Goal: Task Accomplishment & Management: Use online tool/utility

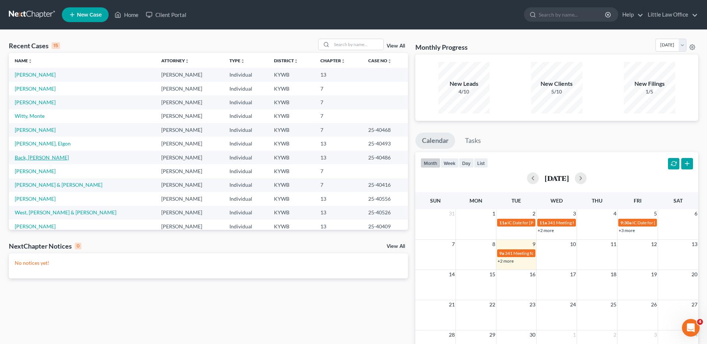
click at [29, 160] on link "Back, [PERSON_NAME]" at bounding box center [42, 157] width 54 height 6
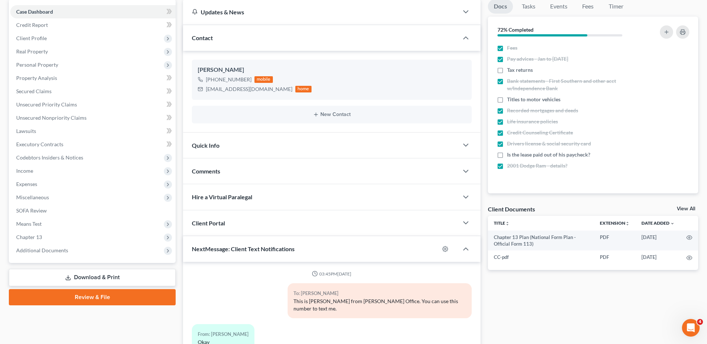
scroll to position [132, 0]
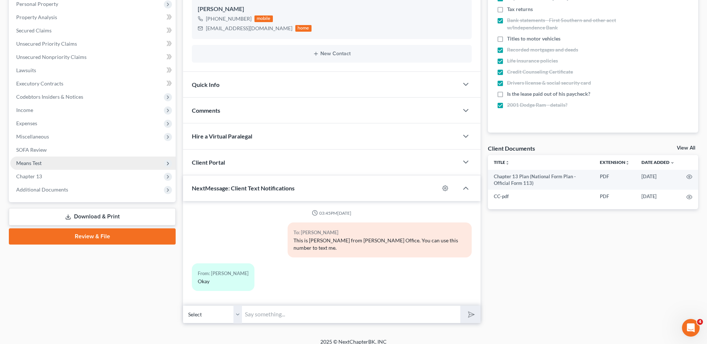
click at [41, 166] on span "Means Test" at bounding box center [92, 162] width 165 height 13
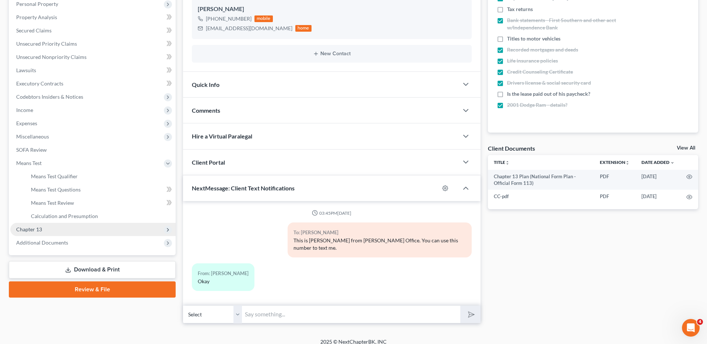
click at [59, 229] on span "Chapter 13" at bounding box center [92, 229] width 165 height 13
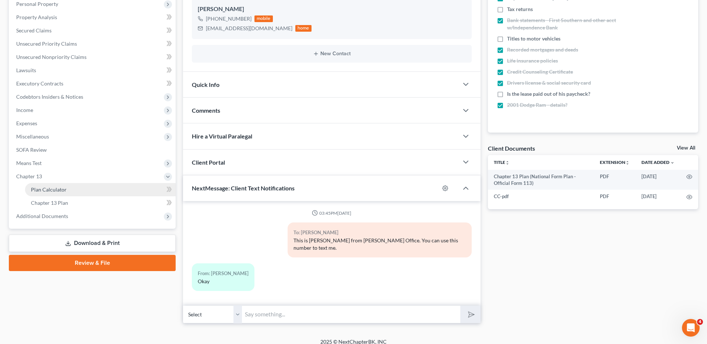
click at [52, 189] on span "Plan Calculator" at bounding box center [49, 189] width 36 height 6
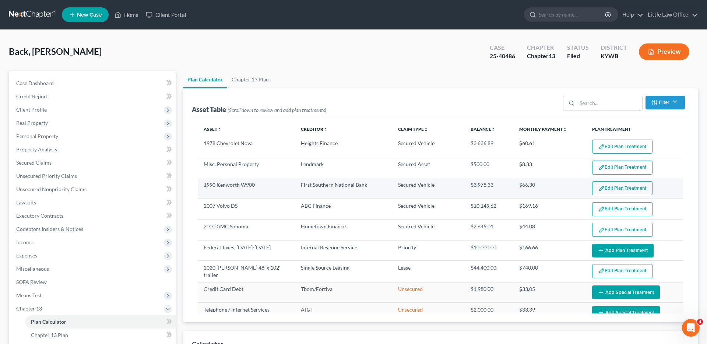
select select "59"
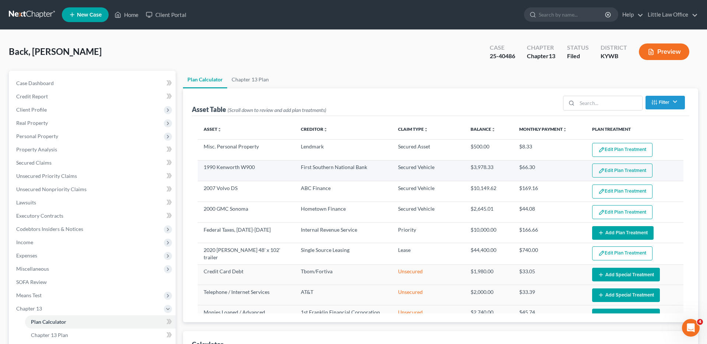
scroll to position [20, 0]
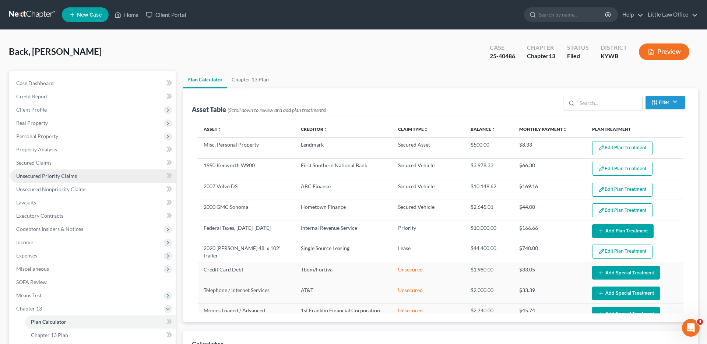
click at [50, 175] on span "Unsecured Priority Claims" at bounding box center [46, 176] width 61 height 6
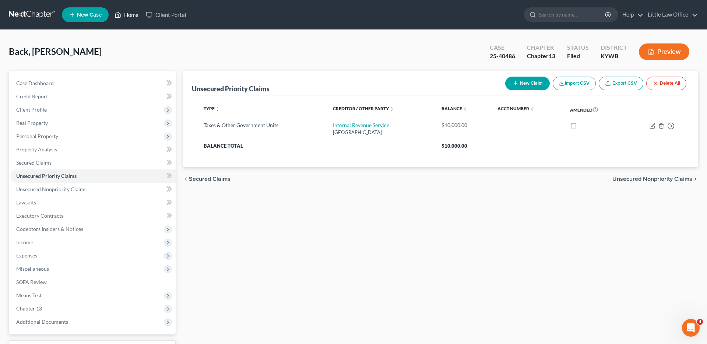
click at [131, 18] on link "Home" at bounding box center [126, 14] width 31 height 13
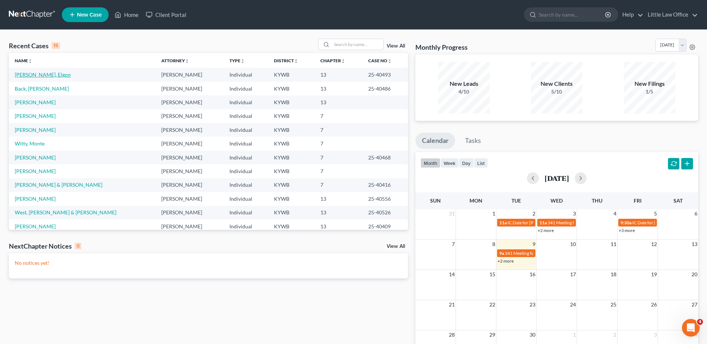
click at [39, 77] on link "[PERSON_NAME], Elgon" at bounding box center [43, 74] width 56 height 6
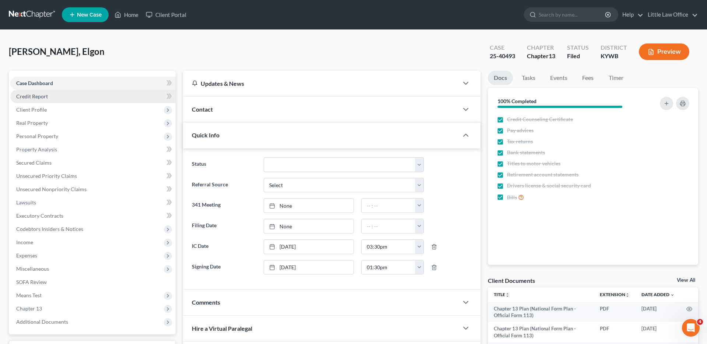
scroll to position [49, 0]
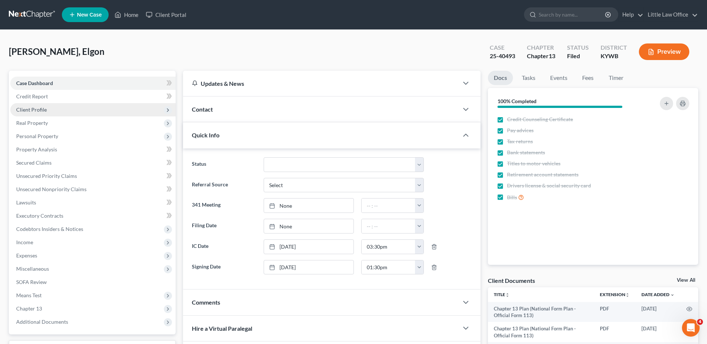
click at [35, 110] on span "Client Profile" at bounding box center [31, 109] width 31 height 6
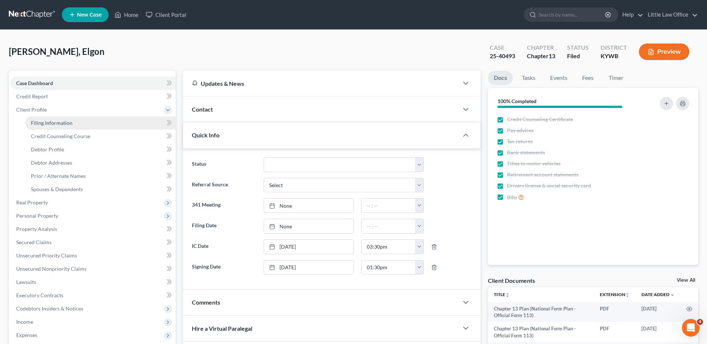
click at [56, 121] on span "Filing Information" at bounding box center [52, 123] width 42 height 6
select select "1"
select select "0"
select select "3"
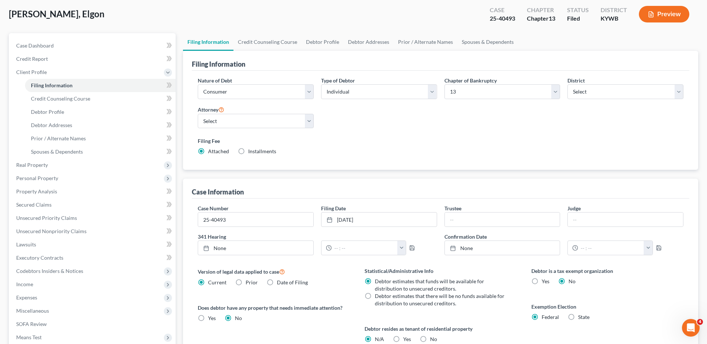
scroll to position [38, 0]
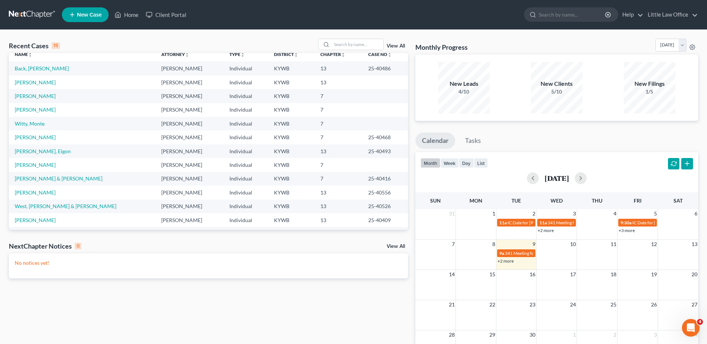
scroll to position [7, 0]
click at [27, 150] on link "[PERSON_NAME], Elgon" at bounding box center [43, 150] width 56 height 6
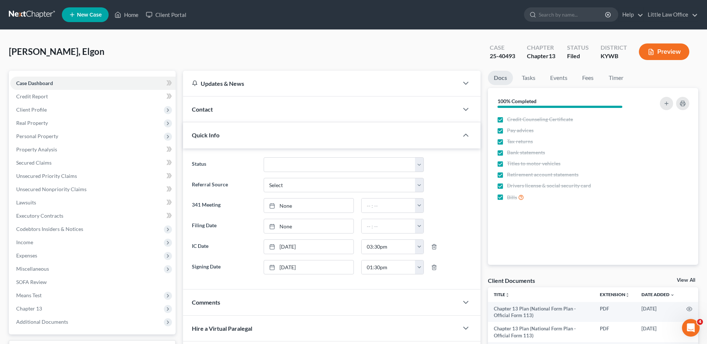
scroll to position [49, 0]
click at [31, 162] on span "Secured Claims" at bounding box center [33, 162] width 35 height 6
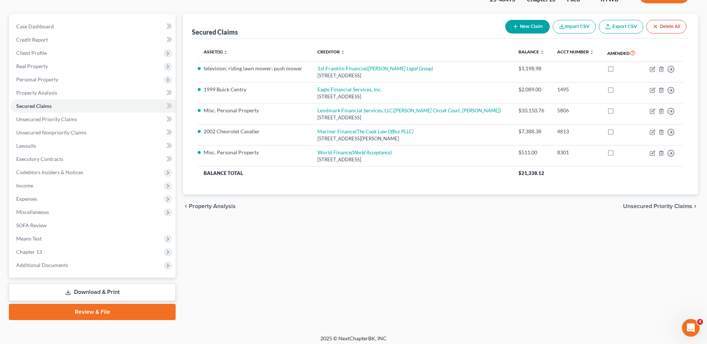
scroll to position [61, 0]
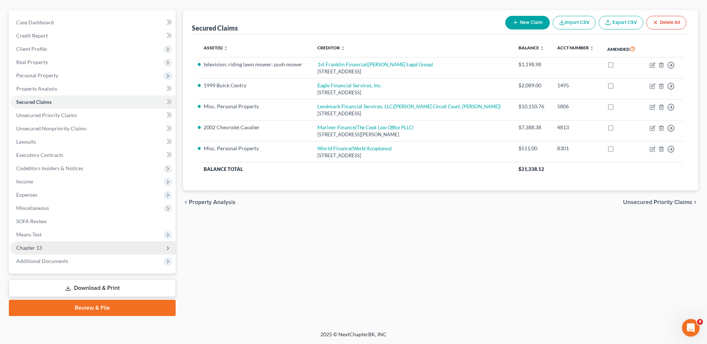
click at [32, 250] on span "Chapter 13" at bounding box center [29, 247] width 26 height 6
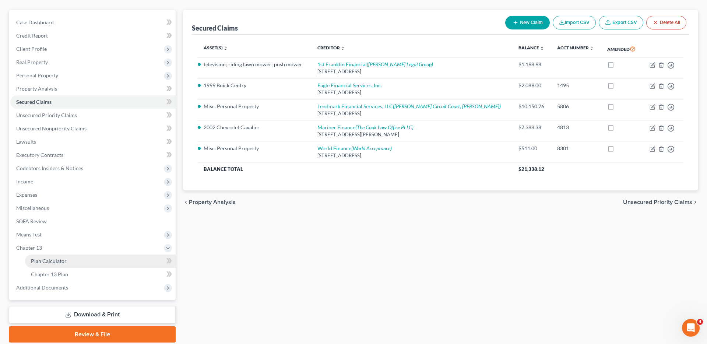
click at [45, 259] on span "Plan Calculator" at bounding box center [49, 261] width 36 height 6
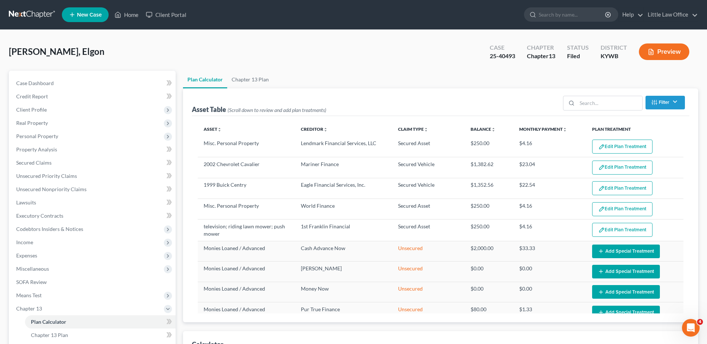
select select "59"
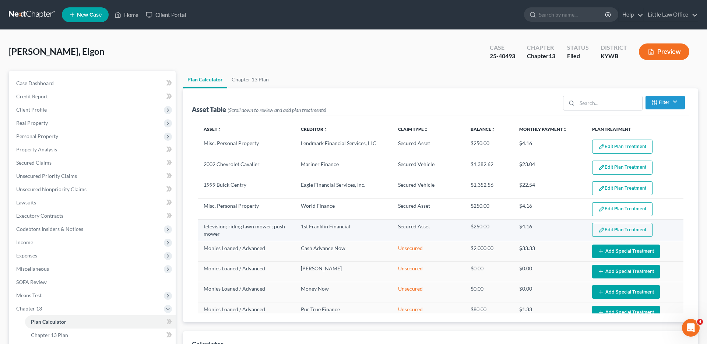
click at [634, 230] on button "Edit Plan Treatment" at bounding box center [622, 230] width 60 height 14
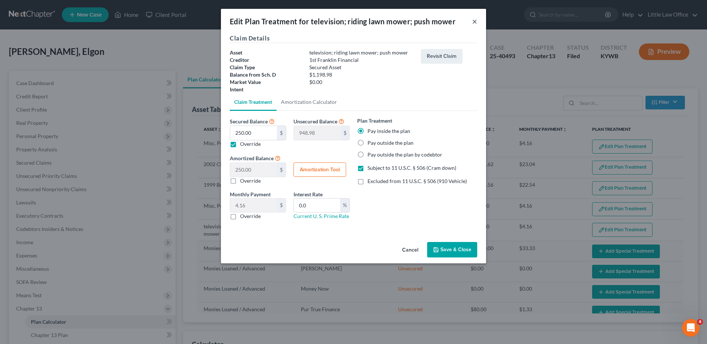
click at [474, 21] on button "×" at bounding box center [474, 21] width 5 height 9
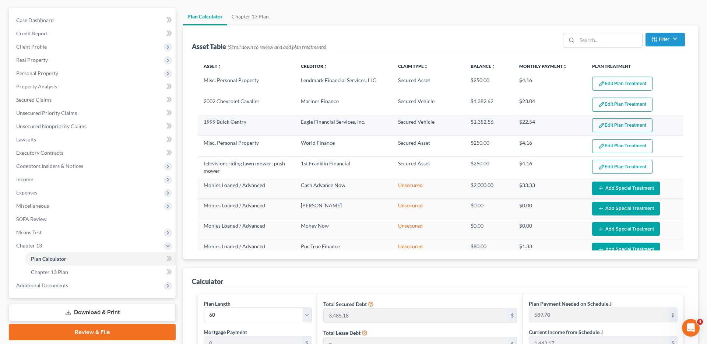
scroll to position [0, 0]
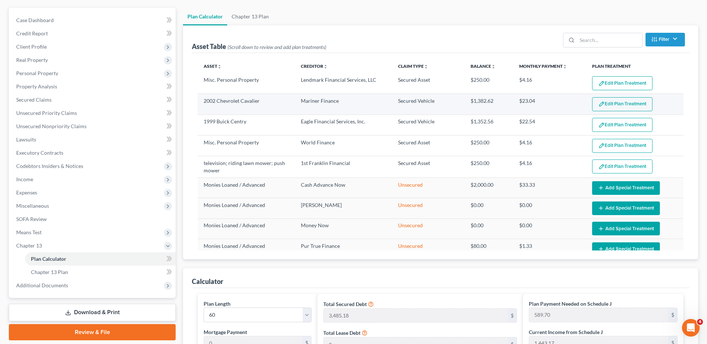
click at [637, 103] on button "Edit Plan Treatment" at bounding box center [622, 104] width 60 height 14
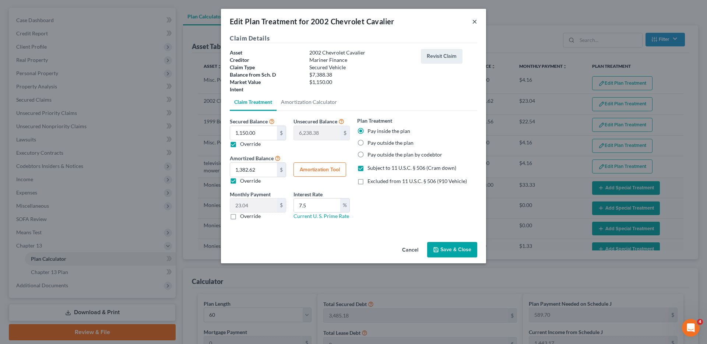
click at [475, 21] on button "×" at bounding box center [474, 21] width 5 height 9
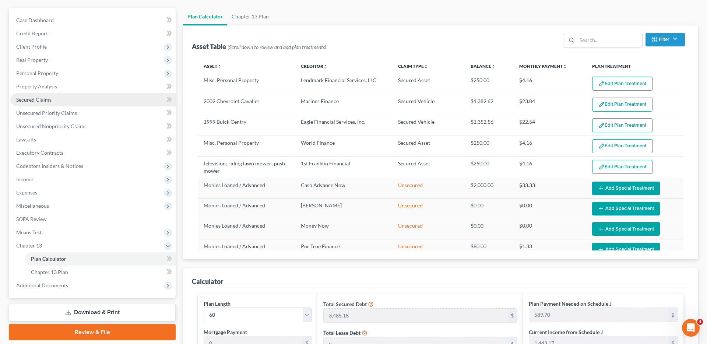
scroll to position [0, 0]
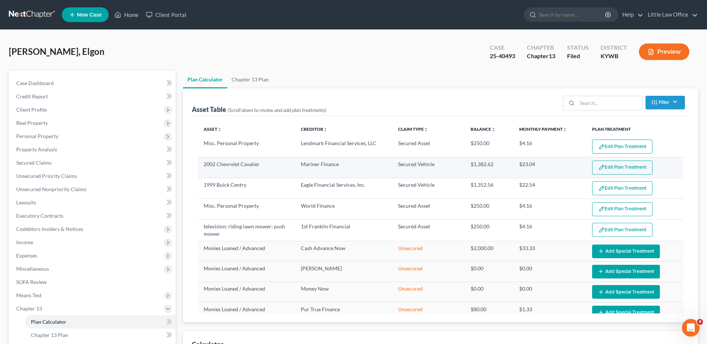
click at [626, 167] on button "Edit Plan Treatment" at bounding box center [622, 167] width 60 height 14
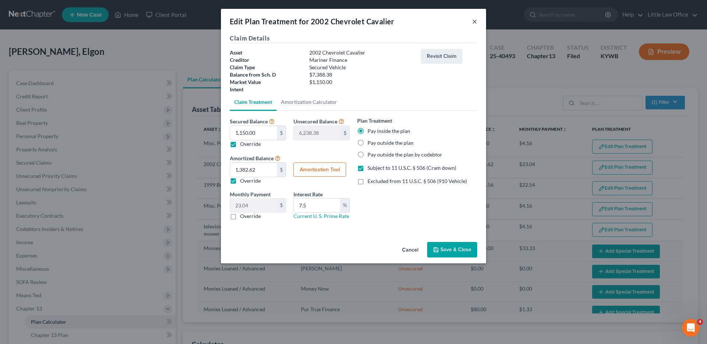
click at [475, 21] on button "×" at bounding box center [474, 21] width 5 height 9
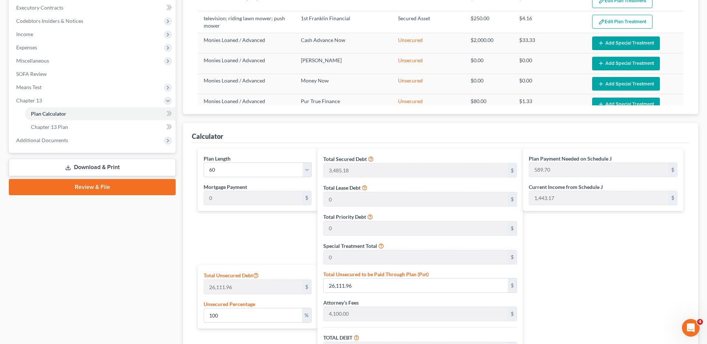
scroll to position [84, 0]
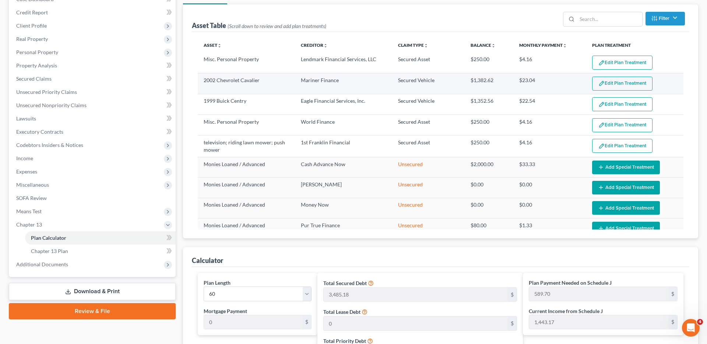
click at [628, 88] on button "Edit Plan Treatment" at bounding box center [622, 84] width 60 height 14
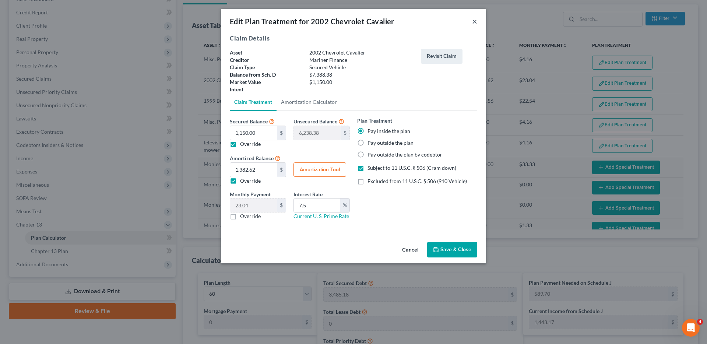
click at [474, 21] on button "×" at bounding box center [474, 21] width 5 height 9
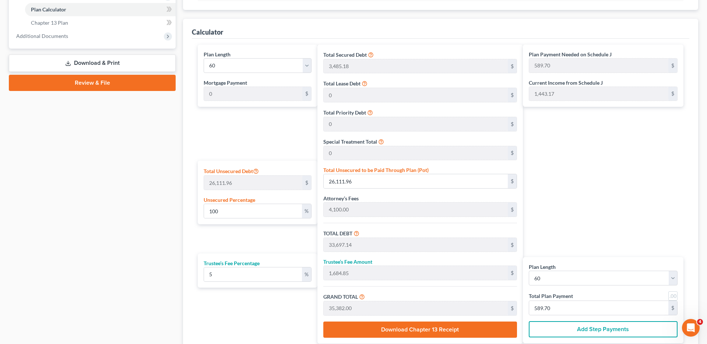
scroll to position [0, 0]
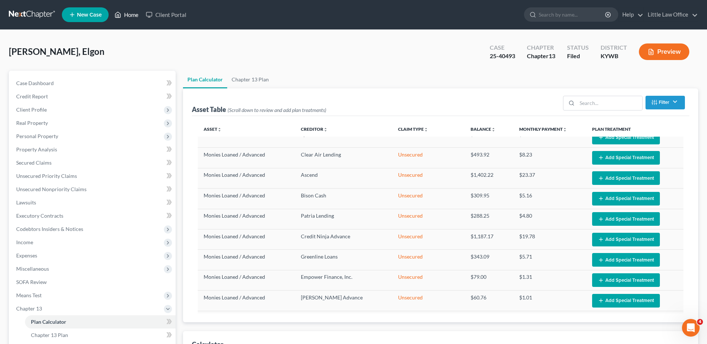
click at [137, 16] on link "Home" at bounding box center [126, 14] width 31 height 13
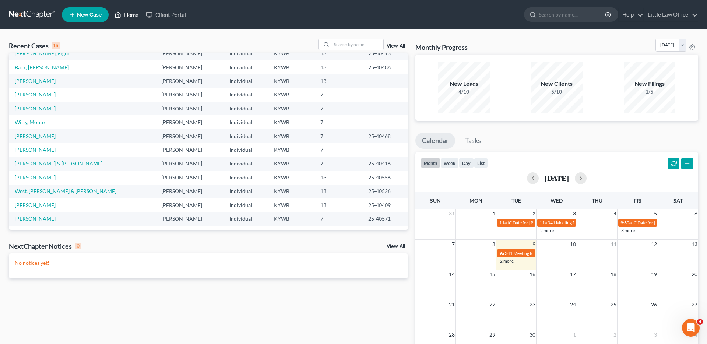
scroll to position [24, 0]
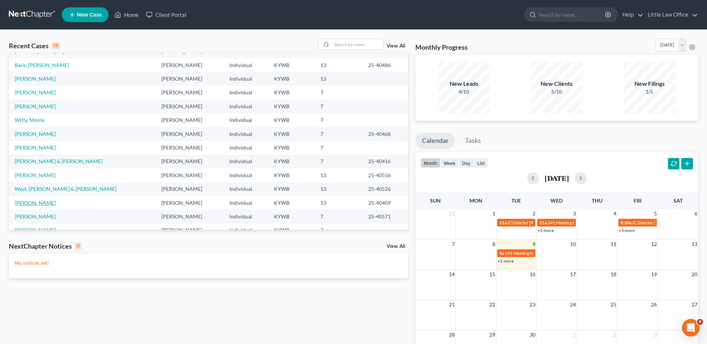
click at [47, 203] on link "[PERSON_NAME]" at bounding box center [35, 202] width 41 height 6
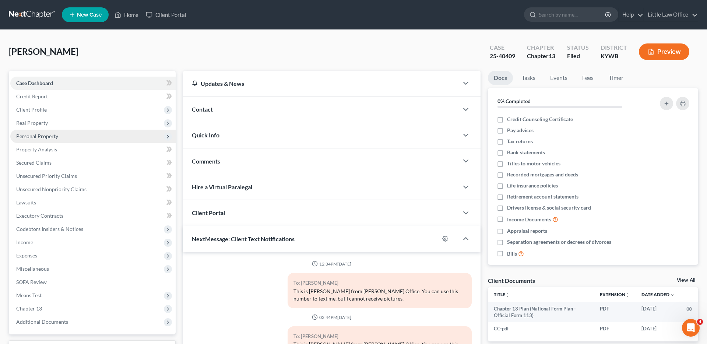
scroll to position [70, 0]
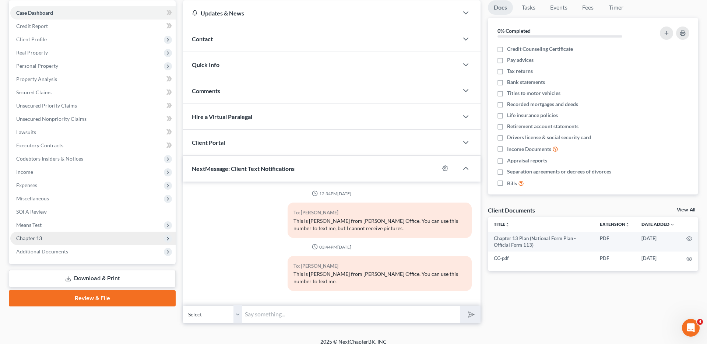
click at [51, 241] on span "Chapter 13" at bounding box center [92, 237] width 165 height 13
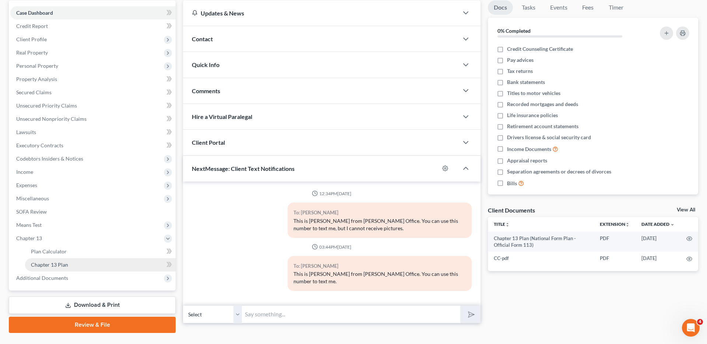
click at [56, 264] on span "Chapter 13 Plan" at bounding box center [49, 264] width 37 height 6
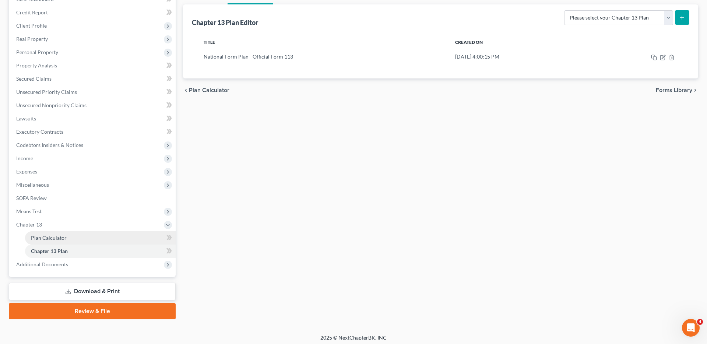
click at [50, 234] on link "Plan Calculator" at bounding box center [100, 237] width 151 height 13
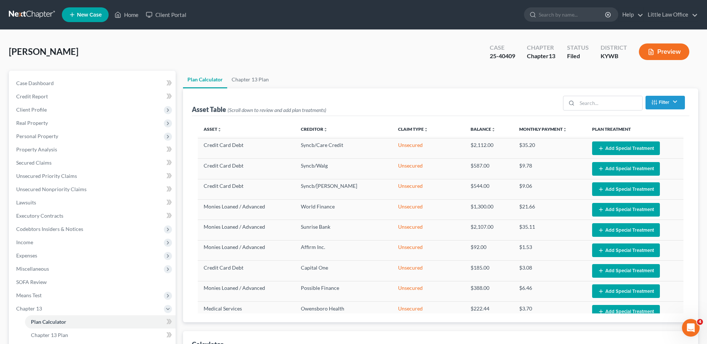
select select "59"
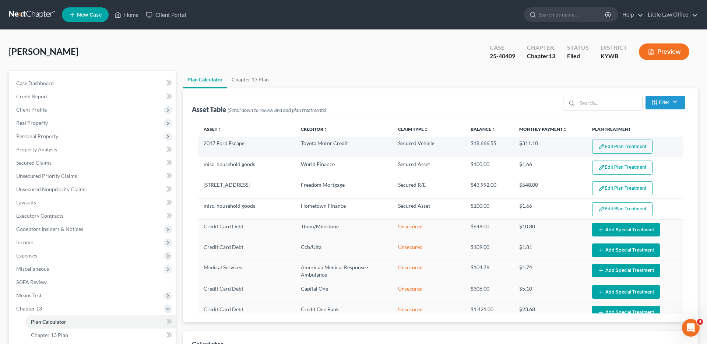
click at [619, 149] on button "Edit Plan Treatment" at bounding box center [622, 146] width 60 height 14
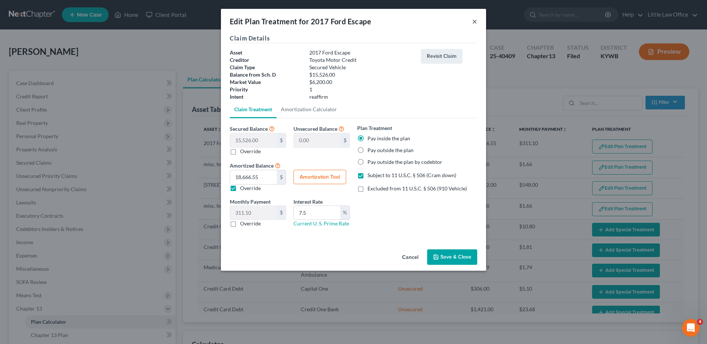
click at [475, 23] on button "×" at bounding box center [474, 21] width 5 height 9
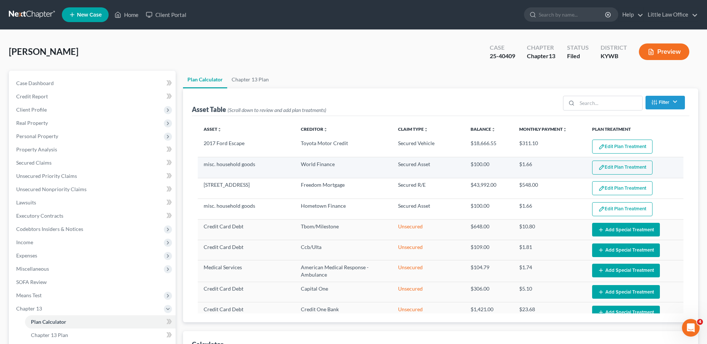
click at [620, 169] on button "Edit Plan Treatment" at bounding box center [622, 167] width 60 height 14
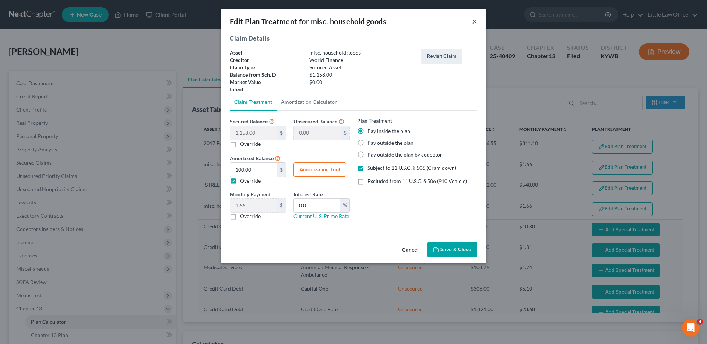
click at [473, 22] on button "×" at bounding box center [474, 21] width 5 height 9
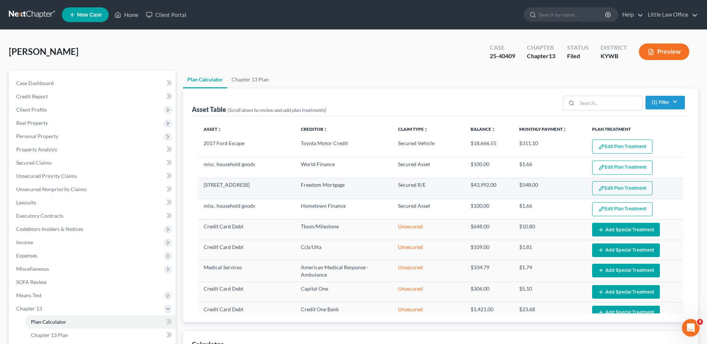
click at [624, 193] on button "Edit Plan Treatment" at bounding box center [622, 188] width 60 height 14
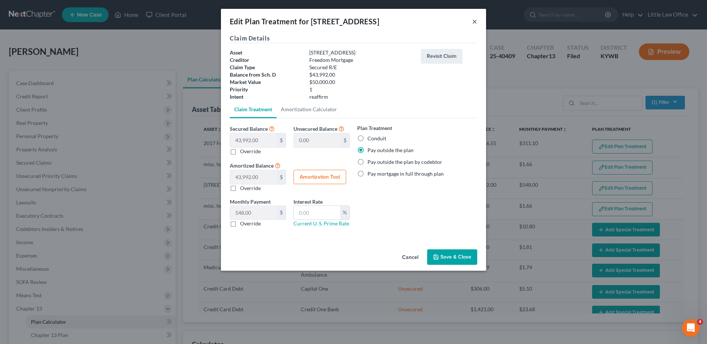
click at [475, 20] on button "×" at bounding box center [474, 21] width 5 height 9
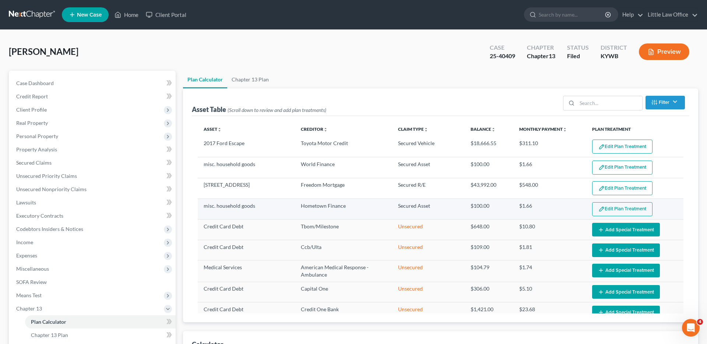
click at [645, 207] on button "Edit Plan Treatment" at bounding box center [622, 209] width 60 height 14
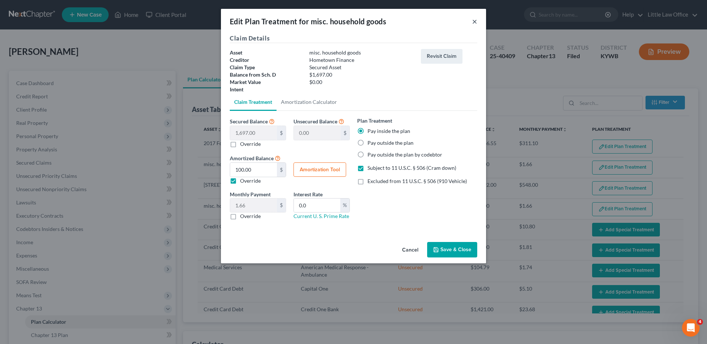
click at [474, 22] on button "×" at bounding box center [474, 21] width 5 height 9
